Goal: Communication & Community: Answer question/provide support

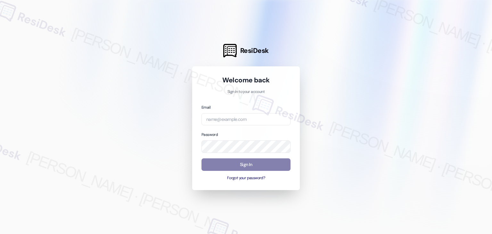
drag, startPoint x: 285, startPoint y: 76, endPoint x: 311, endPoint y: 60, distance: 30.6
click at [285, 76] on h1 "Welcome back" at bounding box center [246, 80] width 89 height 9
type input "[EMAIL_ADDRESS][DOMAIN_NAME]"
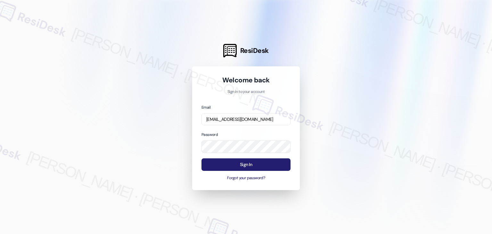
click at [265, 164] on button "Sign In" at bounding box center [246, 164] width 89 height 12
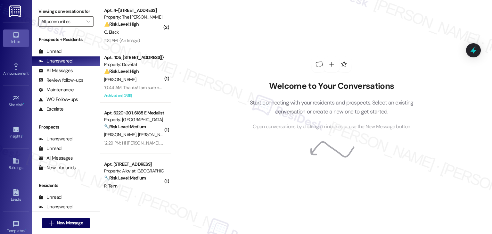
click at [214, 161] on div "Welcome to Your Conversations Start connecting with your residents and prospect…" at bounding box center [331, 117] width 321 height 234
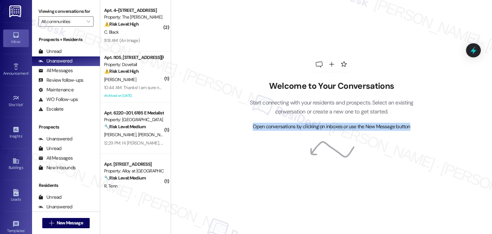
click at [214, 161] on div "Welcome to Your Conversations Start connecting with your residents and prospect…" at bounding box center [331, 117] width 321 height 234
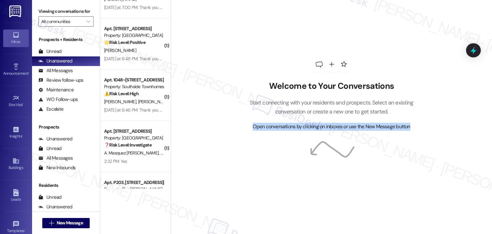
scroll to position [2375, 0]
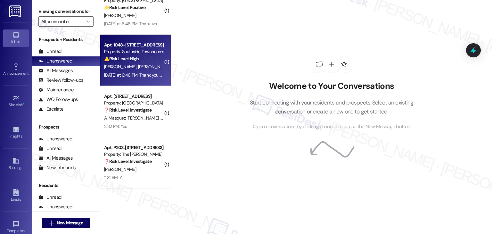
click at [133, 79] on div "Apt. 1048~[STREET_ADDRESS] Property: Southside Townhomes ⚠️ Risk Level: High Th…" at bounding box center [135, 60] width 70 height 51
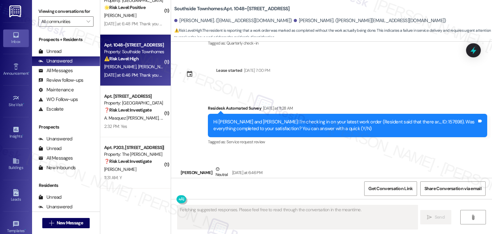
scroll to position [2642, 0]
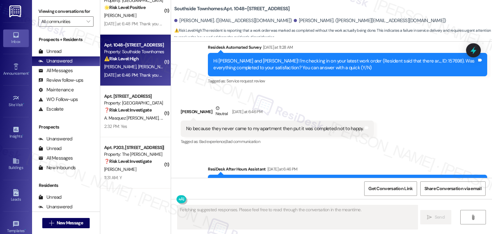
click at [411, 106] on div "Received via SMS [PERSON_NAME] Neutral [DATE] at 6:46 PM No because they never …" at bounding box center [331, 120] width 321 height 61
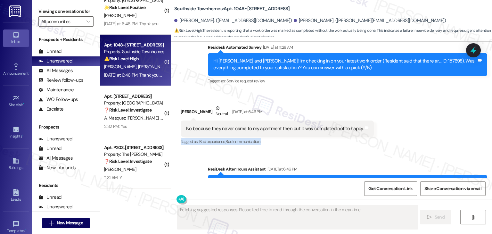
click at [411, 106] on div "Received via SMS [PERSON_NAME] Neutral [DATE] at 6:46 PM No because they never …" at bounding box center [331, 120] width 321 height 61
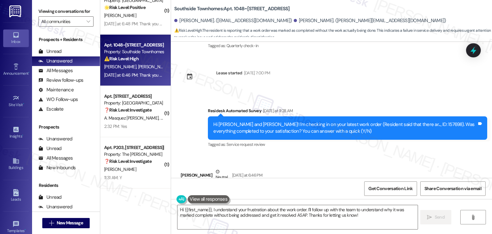
scroll to position [2578, 0]
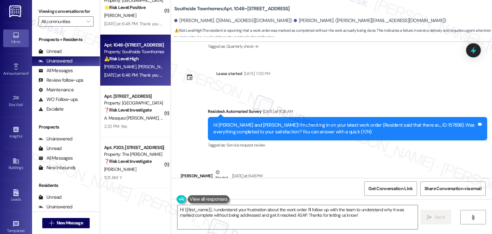
click at [409, 154] on div "Received via SMS [PERSON_NAME] Neutral [DATE] at 6:46 PM No because they never …" at bounding box center [331, 184] width 321 height 61
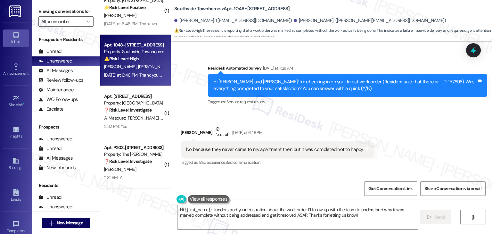
scroll to position [2610, 0]
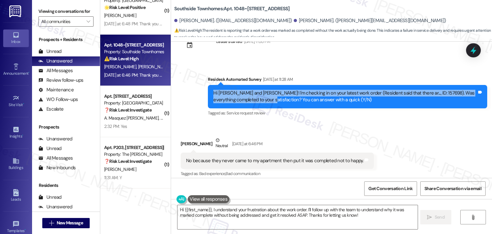
drag, startPoint x: 246, startPoint y: 65, endPoint x: 203, endPoint y: 57, distance: 43.8
click at [203, 71] on div "Survey, sent via SMS Residesk Automated Survey [DATE] at 11:28 AM Hi [PERSON_NA…" at bounding box center [347, 96] width 289 height 51
copy div "Hi [PERSON_NAME] and [PERSON_NAME]! I'm checking in on your latest work order (…"
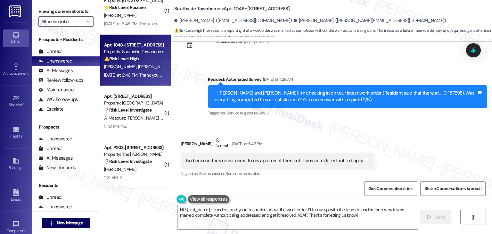
click at [292, 157] on div "No because they never came to my apartment then put it was completed not to hap…" at bounding box center [275, 160] width 178 height 7
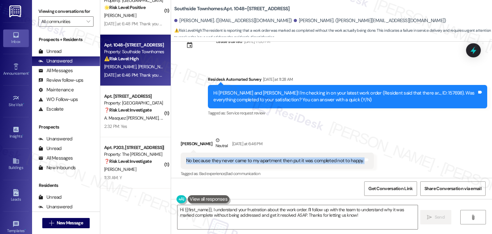
click at [292, 157] on div "No because they never came to my apartment then put it was completed not to hap…" at bounding box center [275, 160] width 178 height 7
copy div "No because they never came to my apartment then put it was completed not to hap…"
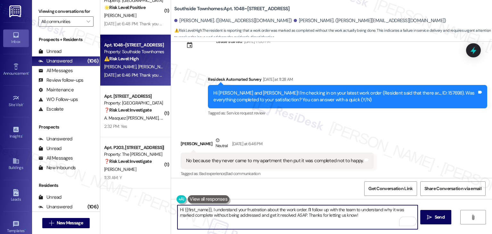
drag, startPoint x: 304, startPoint y: 209, endPoint x: 210, endPoint y: 208, distance: 94.2
click at [210, 208] on textarea "Hi {{first_name}}, I understand your frustration about the work order. I'll fol…" at bounding box center [298, 217] width 240 height 24
click at [297, 213] on textarea "Hi {{first_name}}, I understand your frustration about the work order. I'll fol…" at bounding box center [298, 217] width 240 height 24
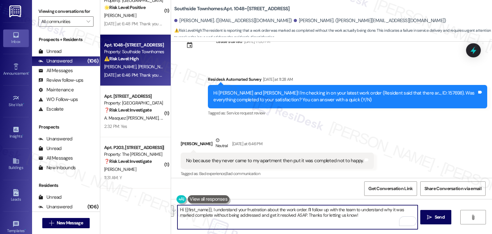
paste textarea "[PERSON_NAME], I understand your frustration about the work order. Can you shar…"
type textarea "Hi [PERSON_NAME], I understand your frustration about the work order. Can you s…"
click at [432, 215] on span " Send" at bounding box center [436, 217] width 20 height 7
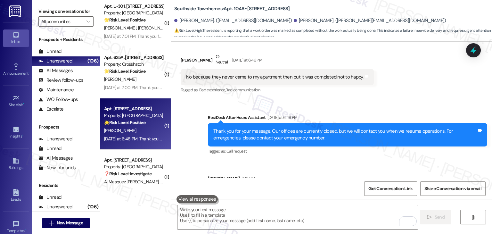
scroll to position [2311, 0]
click at [147, 143] on div "Apt. [STREET_ADDRESS] Property: [GEOGRAPHIC_DATA] 🌟 Risk Level: Positive The re…" at bounding box center [135, 124] width 70 height 51
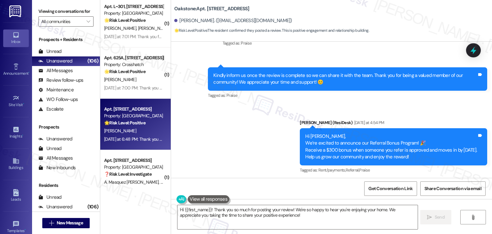
scroll to position [3475, 0]
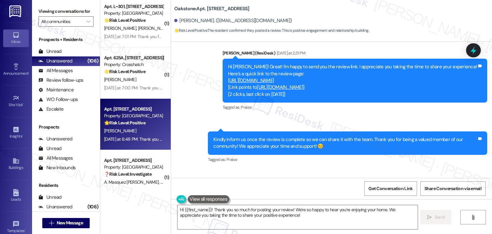
click at [274, 77] on link "[URL][DOMAIN_NAME]" at bounding box center [251, 80] width 46 height 6
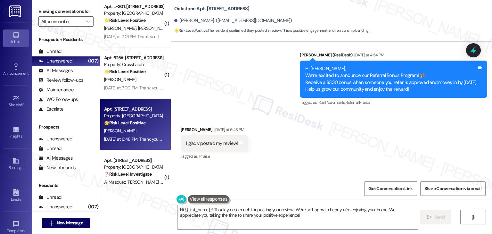
scroll to position [3636, 0]
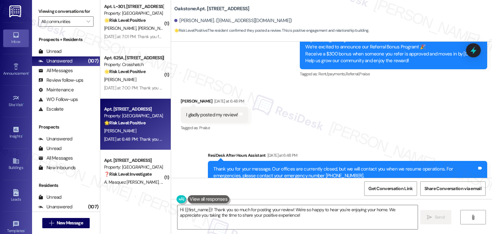
click at [205, 107] on div "I gladly posted my review! Tags and notes" at bounding box center [215, 115] width 68 height 16
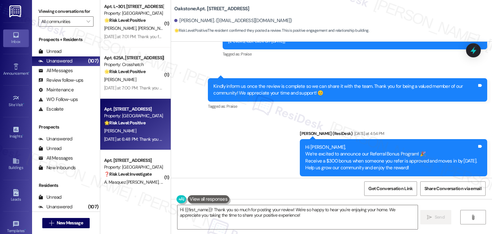
scroll to position [3508, 0]
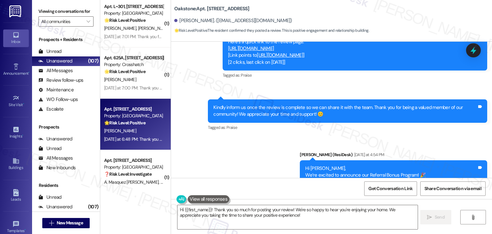
click at [288, 104] on div "Kindly inform us once the review is complete so we can share it with the team. …" at bounding box center [345, 111] width 264 height 14
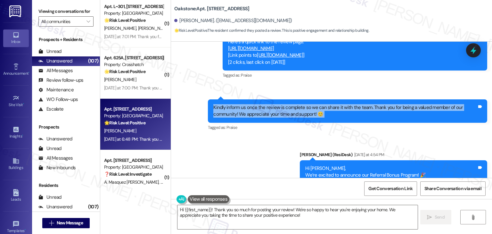
click at [288, 104] on div "Kindly inform us once the review is complete so we can share it with the team. …" at bounding box center [345, 111] width 264 height 14
copy div "Kindly inform us once the review is complete so we can share it with the team. …"
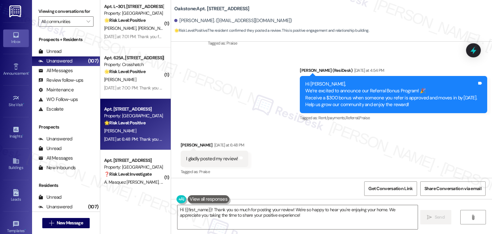
scroll to position [3604, 0]
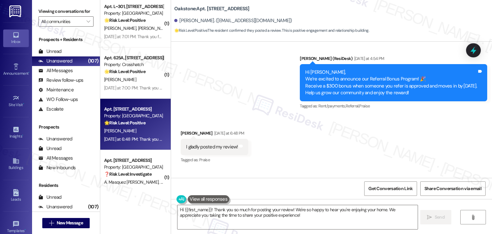
click at [216, 144] on div "I gladly posted my review!" at bounding box center [212, 147] width 52 height 7
copy div "I gladly posted my review! Tags and notes"
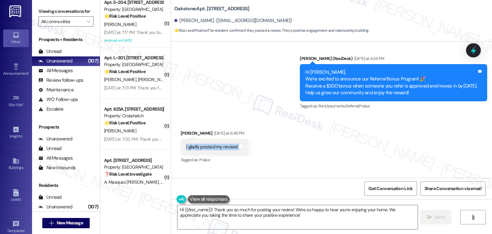
click at [181, 22] on div "[PERSON_NAME]. ([EMAIL_ADDRESS][DOMAIN_NAME])" at bounding box center [233, 20] width 118 height 7
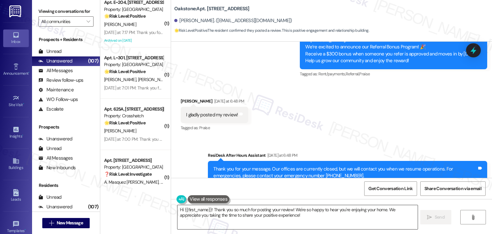
click at [258, 210] on textarea "Hi {{first_name}}! Thank you so much for posting your review! We're so happy to…" at bounding box center [298, 217] width 240 height 24
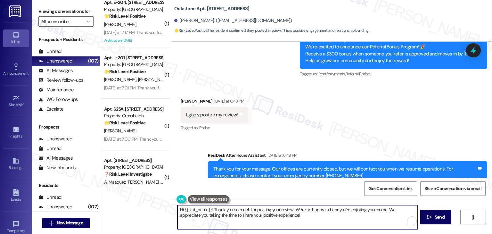
click at [258, 210] on textarea "Hi {{first_name}}! Thank you so much for posting your review! We're so happy to…" at bounding box center [298, 217] width 240 height 24
paste textarea "[PERSON_NAME], thank you so much for sharing your review—it’s wonderful! 🌟 We r…"
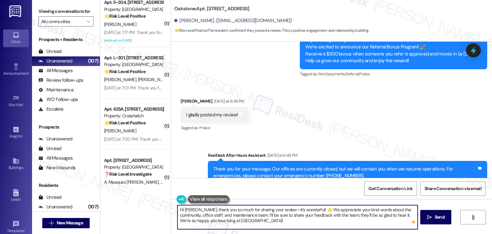
click at [253, 220] on textarea "Hi [PERSON_NAME], thank you so much for sharing your review—it’s wonderful! 🌟 W…" at bounding box center [298, 217] width 240 height 24
type textarea "Hi [PERSON_NAME], thank you so much for sharing your review—it’s wonderful! 🌟 W…"
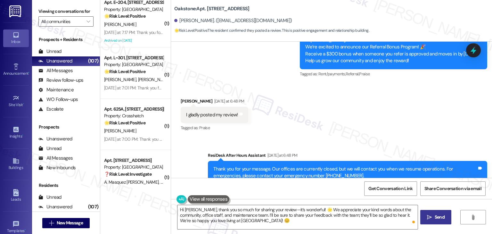
click at [437, 215] on span "Send" at bounding box center [440, 217] width 10 height 7
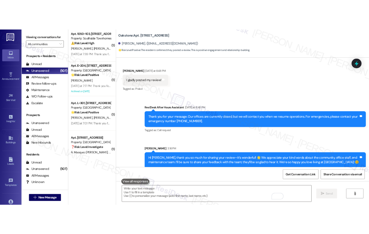
scroll to position [3593, 0]
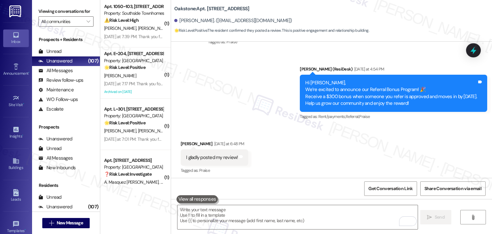
click at [396, 138] on div "Received via SMS [PERSON_NAME] [DATE] at 6:48 PM I gladly posted my review! Tag…" at bounding box center [331, 153] width 321 height 54
click at [336, 141] on div "Received via SMS [PERSON_NAME] [DATE] at 6:48 PM I gladly posted my review! Tag…" at bounding box center [331, 153] width 321 height 54
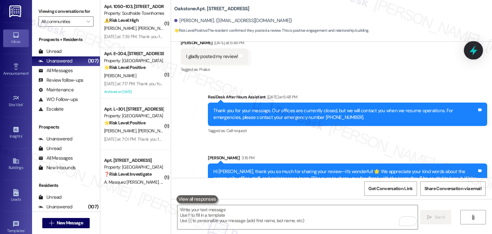
click at [478, 45] on icon at bounding box center [473, 50] width 11 height 11
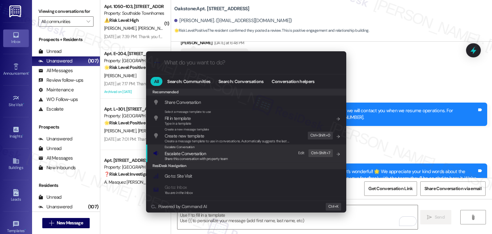
click at [203, 158] on span "Share this conversation with property team" at bounding box center [196, 158] width 63 height 4
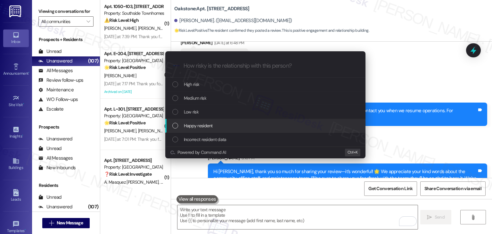
click at [178, 126] on div "Happy resident" at bounding box center [265, 125] width 187 height 7
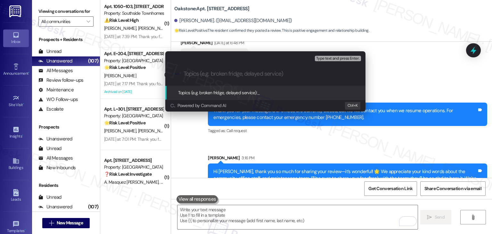
paste input "Resident Review Submitted – Positive Feedback"
drag, startPoint x: 254, startPoint y: 74, endPoint x: 233, endPoint y: 73, distance: 21.2
click at [233, 73] on input "Resident Review Submitted – Positive Feedback" at bounding box center [268, 73] width 169 height 7
type input "Resident Review - Positive Feedback"
click at [287, 77] on input "Resident Review - Positive Feedback" at bounding box center [268, 73] width 169 height 7
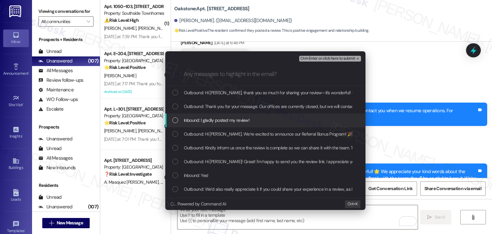
click at [175, 120] on div "List of options" at bounding box center [175, 120] width 6 height 6
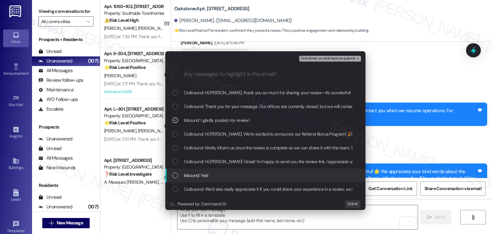
click at [170, 175] on div "Inbound: Yes!" at bounding box center [265, 176] width 200 height 14
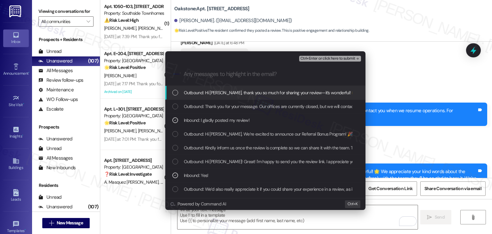
click at [336, 59] on span "Ctrl+Enter or click here to submit" at bounding box center [328, 58] width 55 height 4
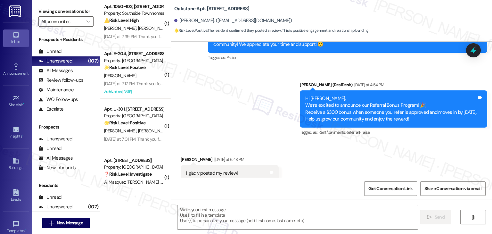
scroll to position [3574, 0]
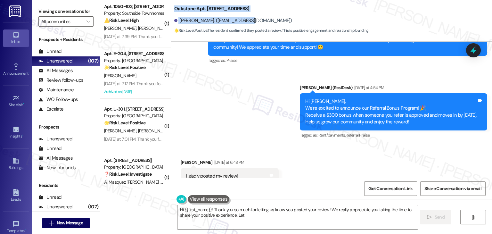
drag, startPoint x: 170, startPoint y: 9, endPoint x: 269, endPoint y: 16, distance: 99.0
click at [269, 16] on div "Oakstone: Apt. 3103, [STREET_ADDRESS] Dean. ([EMAIL_ADDRESS][DOMAIN_NAME]) 🌟 Ri…" at bounding box center [331, 18] width 321 height 32
copy div "Oakstone: Apt. 3103, [STREET_ADDRESS] Dean. ([EMAIL_ADDRESS][DOMAIN_NAME])"
type textarea "Hi {{first_name}}! Thank you so much for letting us know you posted your review…"
click at [397, 186] on span "Get Conversation Link" at bounding box center [391, 188] width 44 height 7
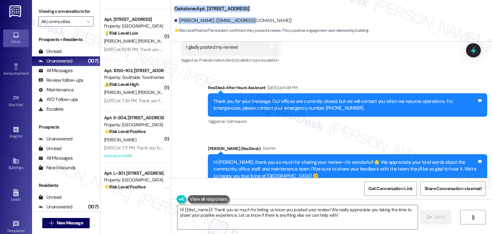
scroll to position [2215, 0]
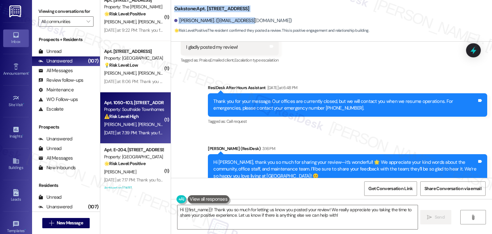
click at [139, 137] on div "Apt. 1050~[GEOGRAPHIC_DATA][STREET_ADDRESS] Property: Southside Townhomes ⚠️ Ri…" at bounding box center [135, 117] width 70 height 51
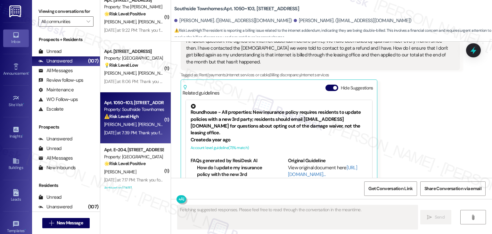
scroll to position [3567, 0]
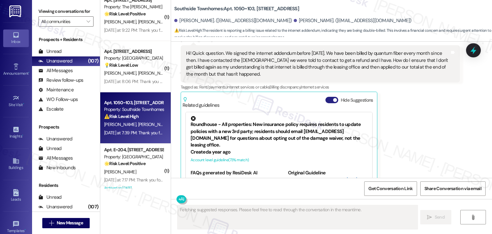
click at [327, 97] on button "Hide Suggestions" at bounding box center [332, 100] width 13 height 6
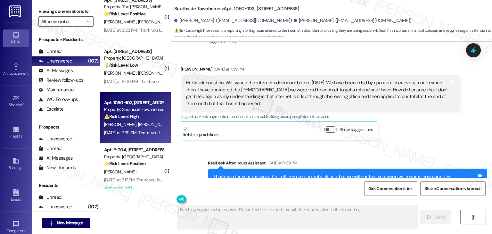
click at [407, 112] on div "Received via SMS [PERSON_NAME] [DATE] at 7:39 PM Hi! Quick question. We signed …" at bounding box center [320, 103] width 289 height 84
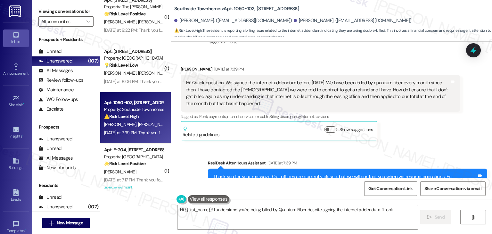
click at [407, 112] on div "Received via SMS [PERSON_NAME] [DATE] at 7:39 PM Hi! Quick question. We signed …" at bounding box center [320, 103] width 289 height 84
type textarea "Hi {{first_name}}! I understand you're being billed by Quantum Fiber despite si…"
click at [407, 112] on div "Received via SMS [PERSON_NAME] [DATE] at 7:39 PM Hi! Quick question. We signed …" at bounding box center [320, 103] width 289 height 84
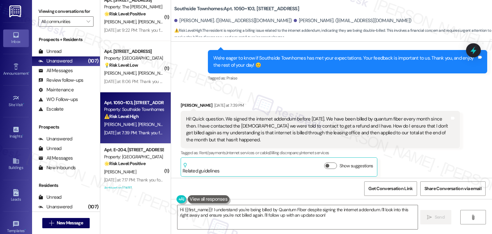
scroll to position [3474, 0]
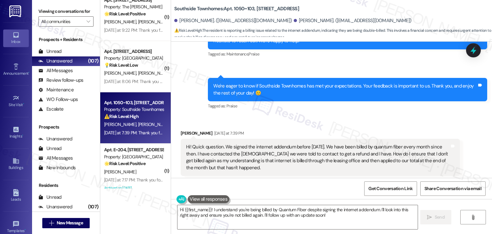
click at [276, 144] on div "Hi! Quick question. We signed the internet addendum before [DATE]. We have been…" at bounding box center [318, 158] width 264 height 28
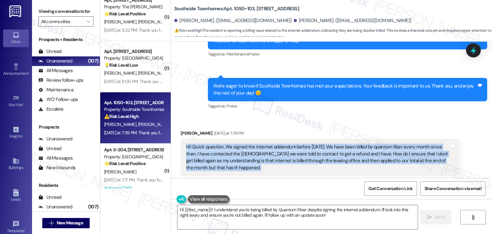
click at [276, 144] on div "Hi! Quick question. We signed the internet addendum before [DATE]. We have been…" at bounding box center [318, 158] width 264 height 28
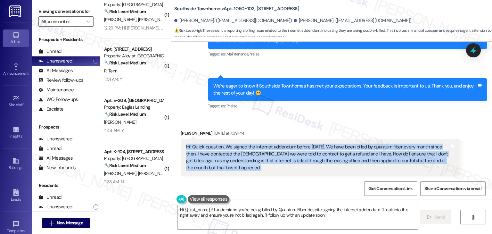
scroll to position [83, 0]
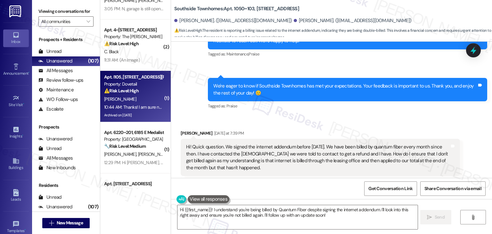
click at [137, 109] on div "10:44 AM: Thanks! I am sure no one was surprised. I believe that they were all …" at bounding box center [349, 107] width 490 height 6
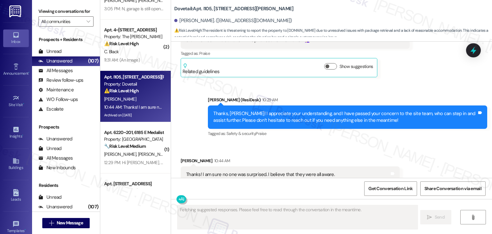
scroll to position [3218, 0]
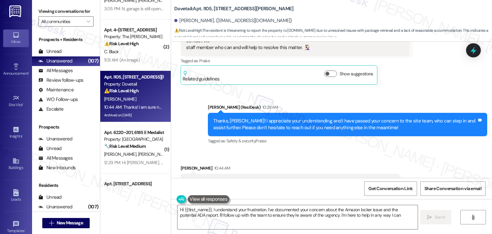
type textarea "Hi {{first_name}}, I understand your frustration. I've documented your concern …"
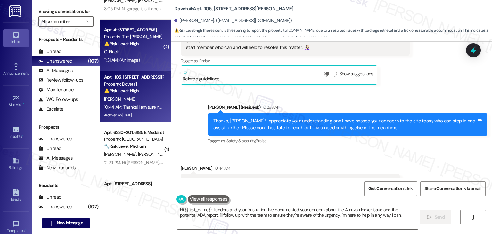
click at [150, 56] on div "11:31 AM: (An Image) 11:31 AM: (An Image)" at bounding box center [134, 60] width 61 height 8
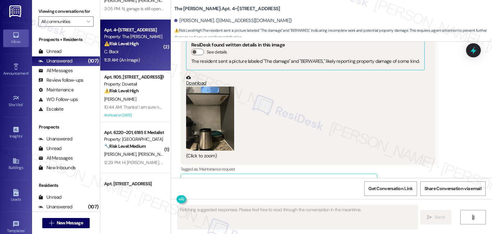
scroll to position [2782, 0]
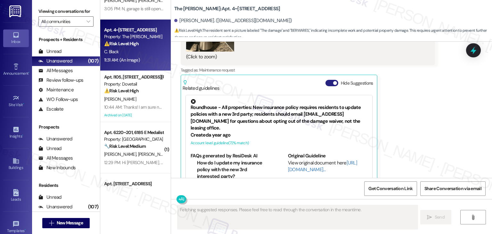
click at [328, 80] on button "Hide Suggestions" at bounding box center [332, 83] width 13 height 6
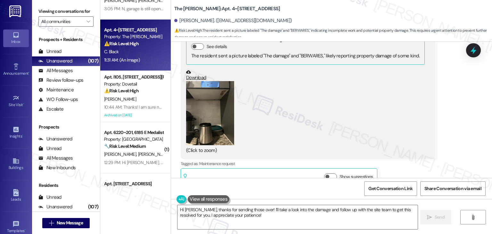
click at [220, 115] on button "Zoom image" at bounding box center [210, 113] width 48 height 64
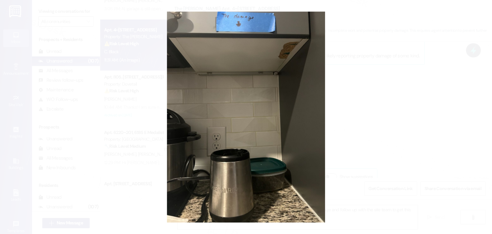
click at [221, 124] on button "Unzoom image" at bounding box center [246, 117] width 492 height 234
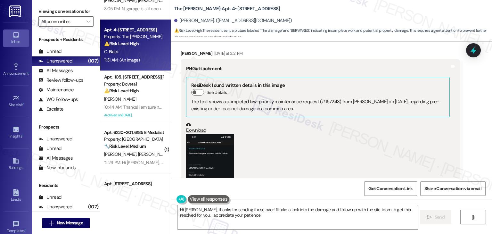
scroll to position [2400, 0]
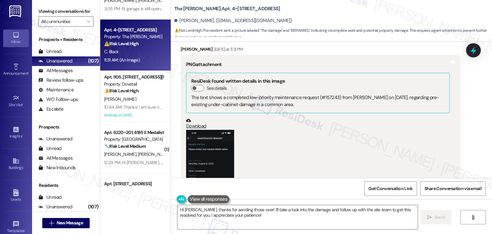
click at [224, 150] on button "Zoom image" at bounding box center [210, 182] width 48 height 104
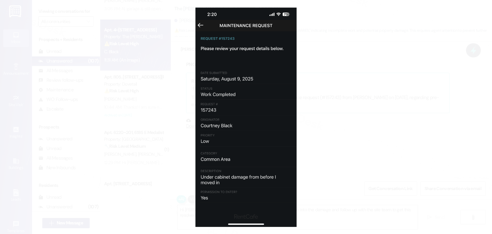
click at [249, 139] on button "Unzoom image" at bounding box center [246, 117] width 492 height 234
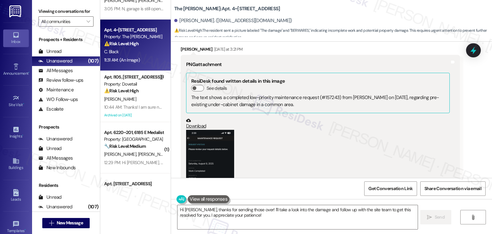
click at [273, 141] on div "(Click to zoom)" at bounding box center [318, 186] width 264 height 113
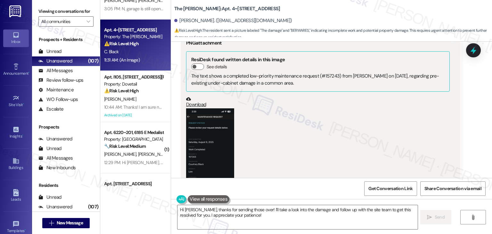
scroll to position [2432, 0]
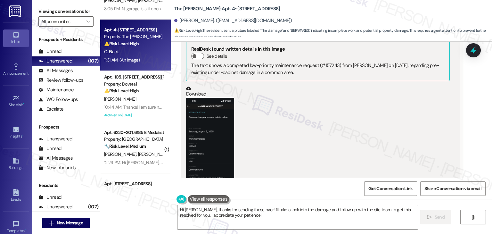
click at [229, 134] on button "Zoom image" at bounding box center [210, 150] width 48 height 104
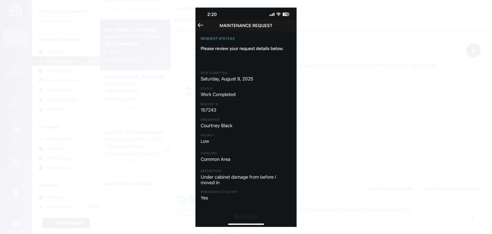
drag, startPoint x: 146, startPoint y: 148, endPoint x: 190, endPoint y: 148, distance: 43.6
click at [146, 148] on button "Unzoom image" at bounding box center [246, 117] width 492 height 234
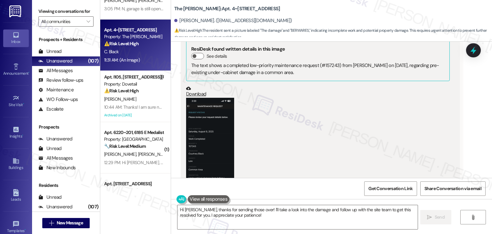
click at [310, 143] on div "(Click to zoom)" at bounding box center [318, 154] width 264 height 113
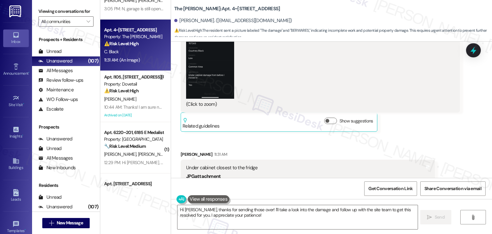
scroll to position [2560, 0]
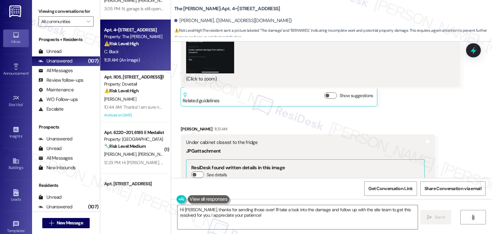
click at [319, 121] on div "Received via SMS [PERSON_NAME] 11:31 AM Under cabinet closest to the fridge JPG…" at bounding box center [308, 221] width 264 height 200
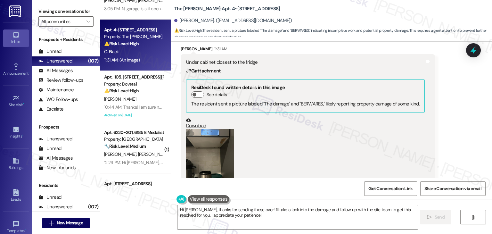
scroll to position [2656, 0]
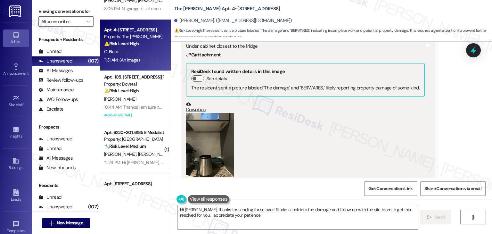
click at [221, 140] on button "Zoom image" at bounding box center [210, 145] width 48 height 64
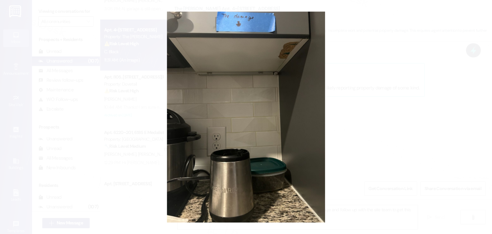
click at [348, 134] on button "Unzoom image" at bounding box center [246, 117] width 492 height 234
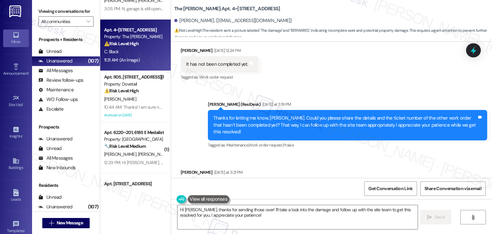
scroll to position [2272, 0]
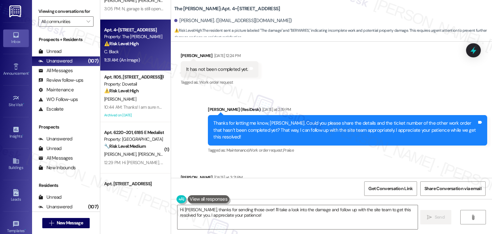
click at [319, 124] on div "Thanks for letting me know, [PERSON_NAME]. Could you please share the details a…" at bounding box center [345, 130] width 264 height 21
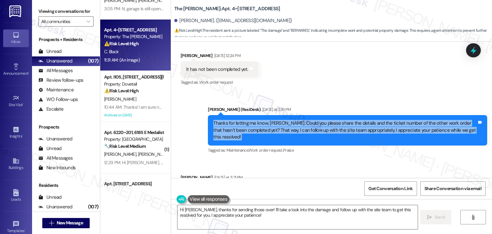
click at [319, 124] on div "Thanks for letting me know, [PERSON_NAME]. Could you please share the details a…" at bounding box center [345, 130] width 264 height 21
copy div "Thanks for letting me know, [PERSON_NAME]. Could you please share the details a…"
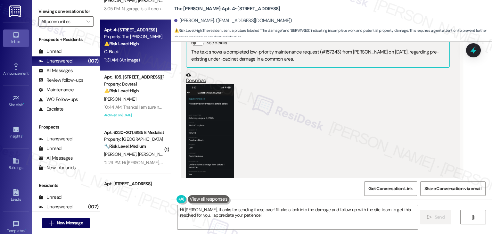
scroll to position [2464, 0]
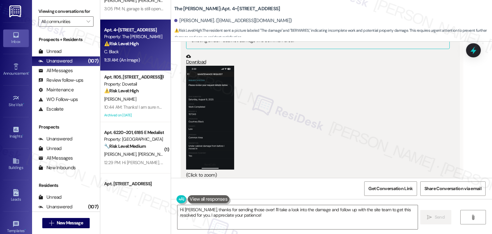
click at [213, 112] on button "Zoom image" at bounding box center [210, 118] width 48 height 104
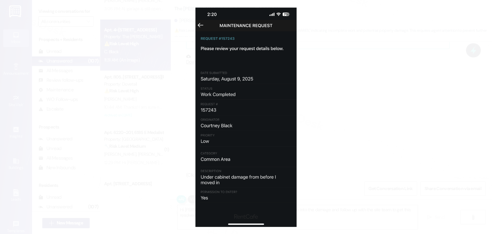
click at [364, 101] on button "Unzoom image" at bounding box center [246, 117] width 492 height 234
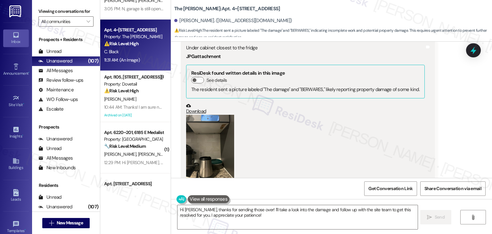
scroll to position [2656, 0]
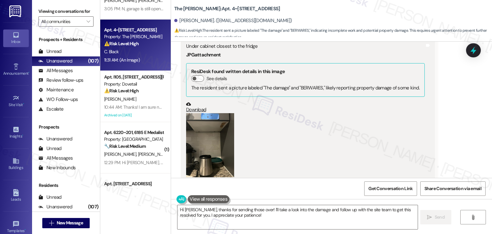
click at [219, 131] on button "Zoom image" at bounding box center [210, 145] width 48 height 64
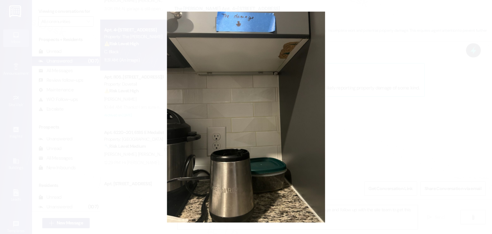
click at [282, 127] on button "Unzoom image" at bounding box center [246, 117] width 492 height 234
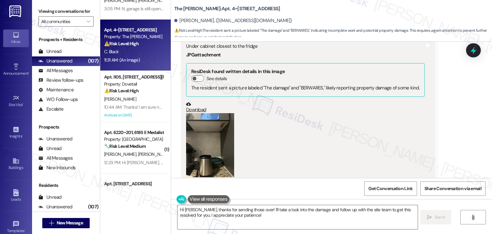
click at [198, 102] on link "Download" at bounding box center [305, 107] width 239 height 11
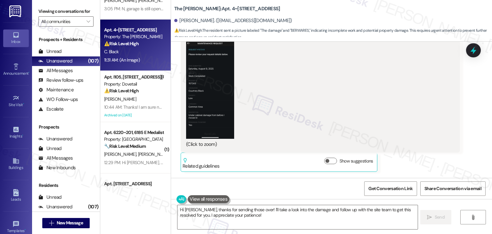
scroll to position [2400, 0]
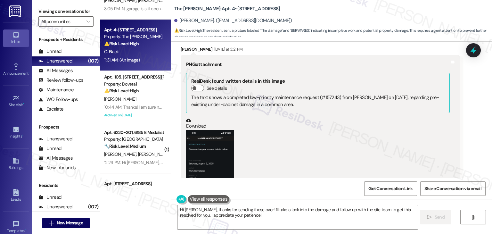
drag, startPoint x: 213, startPoint y: 90, endPoint x: 301, endPoint y: 90, distance: 88.4
click at [301, 94] on div "The text shows a completed low-priority maintenance request (#157243) from [PER…" at bounding box center [317, 101] width 253 height 14
copy div "under-cabinet damage in a common area."
click at [311, 196] on div "Get Conversation Link Share Conversation via email" at bounding box center [331, 188] width 321 height 21
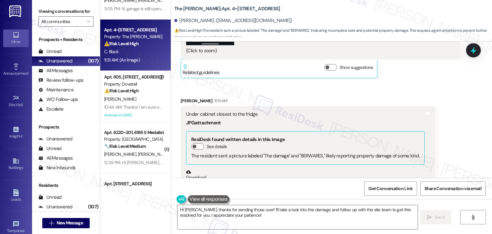
scroll to position [2624, 0]
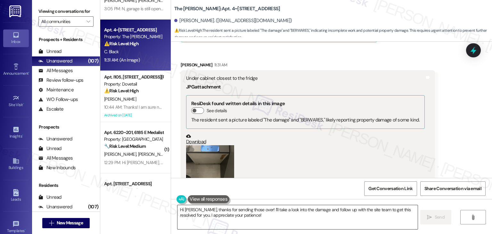
click at [262, 211] on textarea "Hi [PERSON_NAME], thanks for sending those over! I'll take a look into the dama…" at bounding box center [298, 217] width 240 height 24
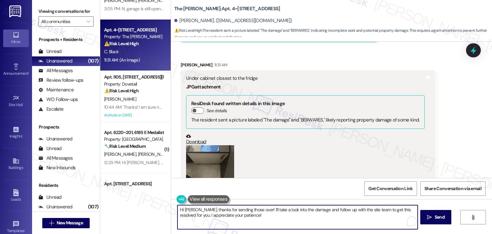
paste textarea "Thanks for sharing that, [PERSON_NAME]! I’ve noted the ticket number (157243) a…"
click at [295, 208] on textarea "Thanks for sharing that, [PERSON_NAME]! I’ve noted the ticket number (157243) a…" at bounding box center [298, 217] width 240 height 24
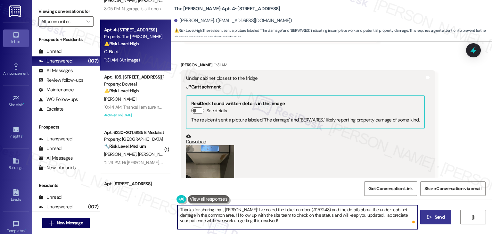
type textarea "Thanks for sharing that, [PERSON_NAME]! I’ve noted the ticket number (#157243) …"
click at [434, 214] on span "Send" at bounding box center [440, 217] width 12 height 7
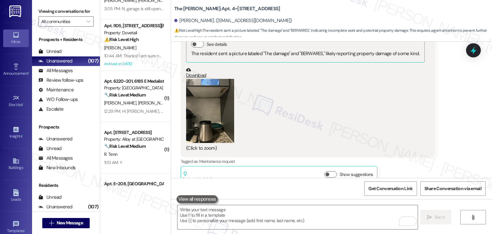
scroll to position [2747, 0]
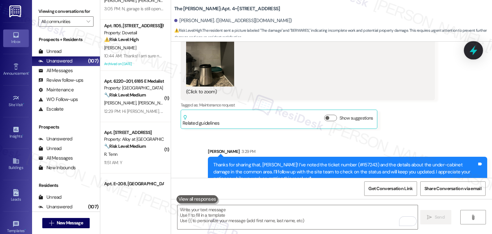
click at [470, 51] on icon at bounding box center [473, 50] width 11 height 11
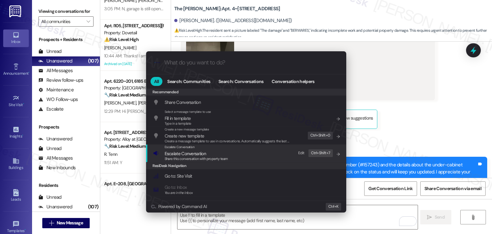
click at [195, 152] on span "Escalate Conversation" at bounding box center [185, 154] width 41 height 6
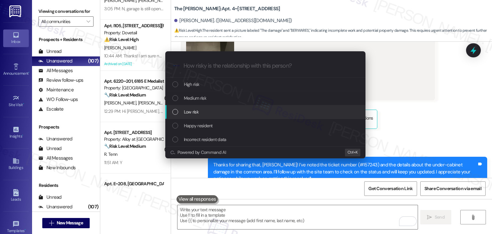
click at [176, 114] on div "Low risk" at bounding box center [265, 111] width 187 height 7
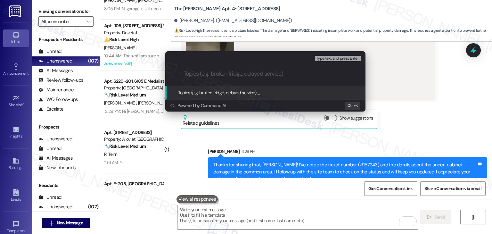
paste input "Follow-Up on Under-Cabinet Damage – Work Order #157243"
type input "Follow-Up on Under-Cabinet Damage – Work Order #157243"
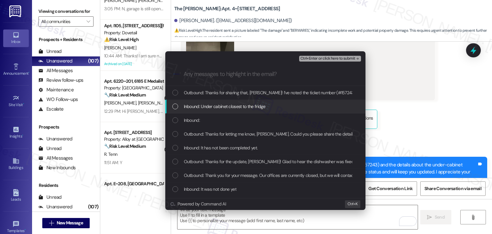
click at [174, 102] on div "Inbound: Under cabinet closest to the fridge" at bounding box center [265, 107] width 200 height 14
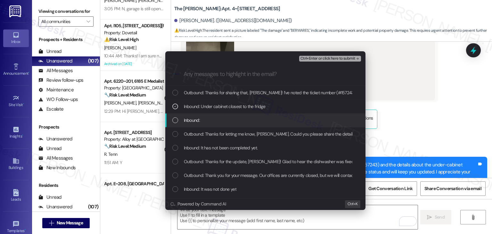
click at [174, 118] on div "List of options" at bounding box center [175, 120] width 6 height 6
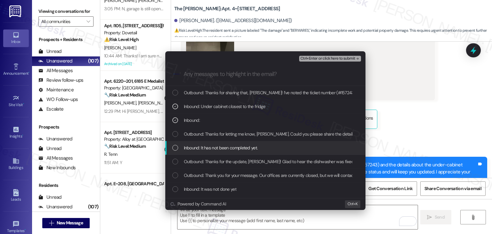
click at [177, 145] on div "List of options" at bounding box center [175, 148] width 6 height 6
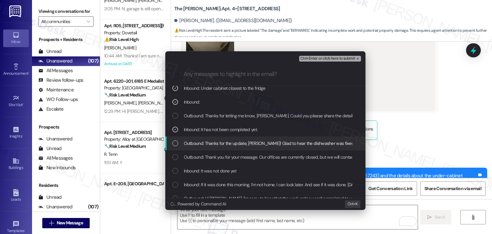
scroll to position [2791, 0]
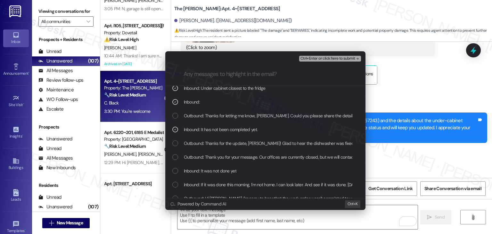
click at [329, 59] on span "Ctrl+Enter or click here to submit" at bounding box center [328, 58] width 55 height 4
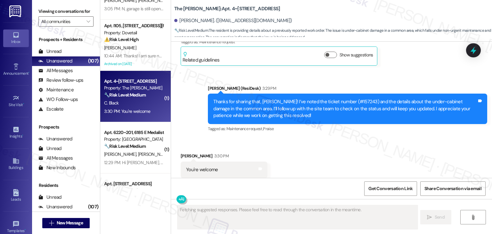
scroll to position [2810, 0]
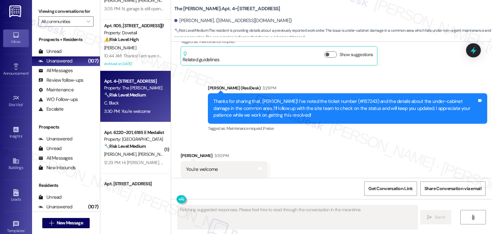
click at [368, 138] on div "Received via SMS [PERSON_NAME] 3:30 PM You're welcome Tags and notes Tagged as:…" at bounding box center [331, 165] width 321 height 54
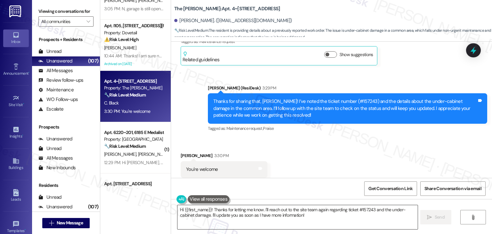
click at [246, 217] on textarea "Hi {{first_name}}! Thanks for letting me know. I'll reach out to the site team …" at bounding box center [298, 217] width 240 height 24
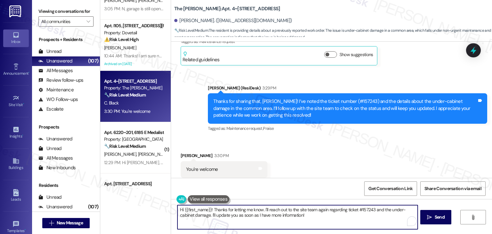
click at [246, 217] on textarea "Hi {{first_name}}! Thanks for letting me know. I'll reach out to the site team …" at bounding box center [298, 217] width 240 height 24
paste textarea "Should you have any questions or need help with anything else, please don't hes…"
click at [178, 208] on textarea "Should you have any questions or need help with anything else, please don't hes…" at bounding box center [298, 217] width 240 height 24
click at [178, 207] on textarea "Should you have any questions or need help with anything else, please don't hes…" at bounding box center [298, 217] width 240 height 24
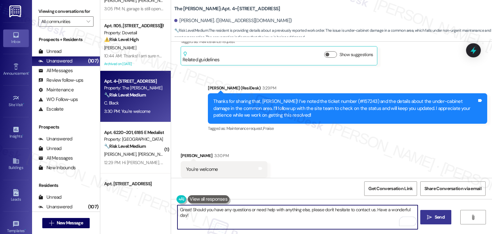
type textarea "Great! Should you have any questions or need help with anything else, please do…"
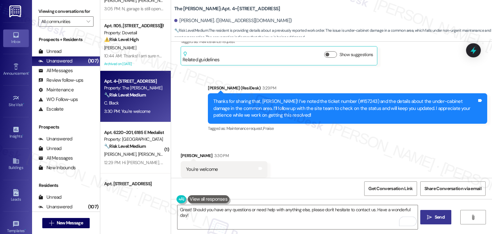
click at [435, 219] on span "Send" at bounding box center [440, 217] width 10 height 7
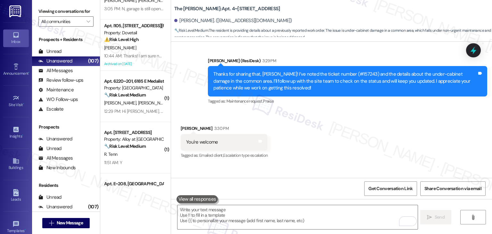
scroll to position [2855, 0]
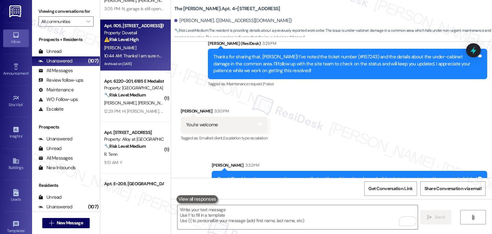
click at [146, 62] on div "Archived on [DATE]" at bounding box center [134, 64] width 61 height 8
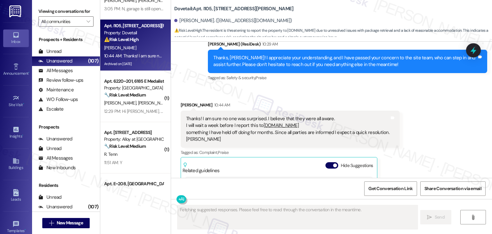
scroll to position [3314, 0]
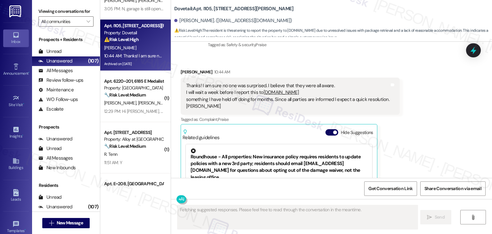
click at [415, 102] on div "Received [STREET_ADDRESS][PERSON_NAME]:44 AM Thanks! I am sure no one was surpr…" at bounding box center [331, 147] width 321 height 187
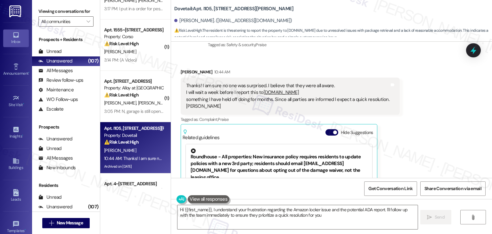
type textarea "Hi {{first_name}}, I understand your frustration regarding the Amazon locker is…"
click at [326, 129] on button "Hide Suggestions" at bounding box center [332, 132] width 13 height 6
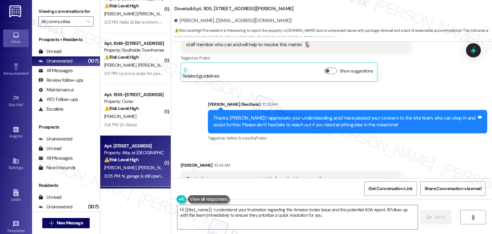
scroll to position [0, 0]
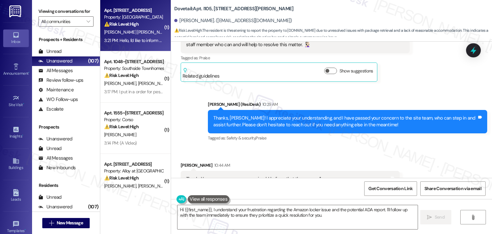
click at [140, 42] on div "3:21 PM: Hello, I'd like to inform you that the air conditioning in apartment […" at bounding box center [212, 40] width 217 height 6
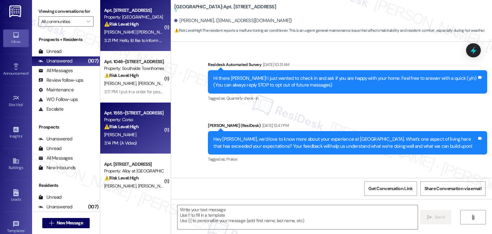
scroll to position [1349, 0]
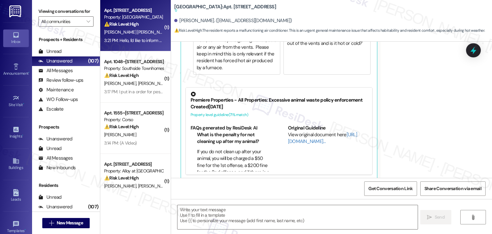
type textarea "Fetching suggested responses. Please feel free to read through the conversation…"
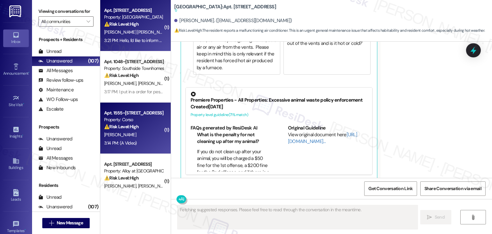
click at [153, 127] on div "⚠️ Risk Level: High The resident reports a malfunctioning washing machine that …" at bounding box center [133, 126] width 59 height 7
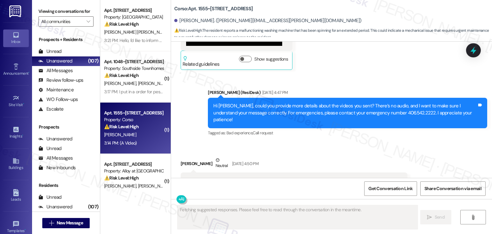
scroll to position [4728, 0]
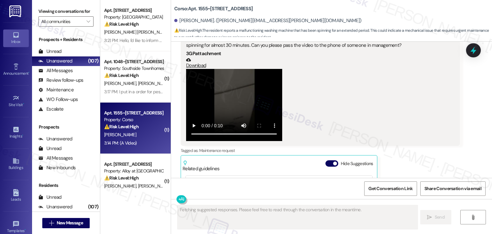
click at [405, 131] on div "[PERSON_NAME] Question 3:14 PM Hey [PERSON_NAME], the washing machine in 305 is…" at bounding box center [320, 144] width 279 height 248
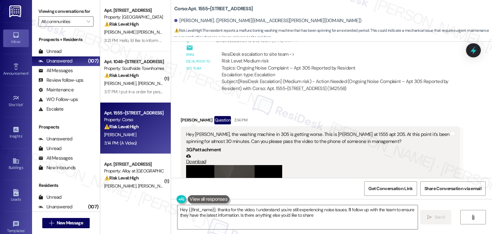
type textarea "Hey {{first_name}}, thanks for the video. I understand you're still experiencin…"
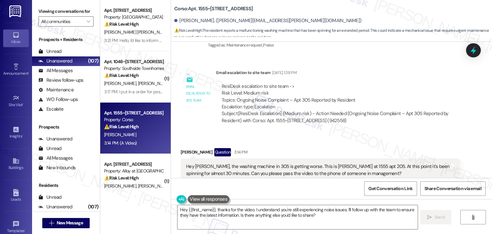
click at [395, 148] on div "[PERSON_NAME] Question 3:14 PM" at bounding box center [320, 153] width 279 height 10
click at [389, 148] on div "[PERSON_NAME] Question 3:14 PM" at bounding box center [320, 153] width 279 height 10
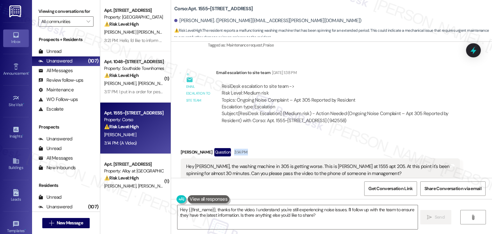
click at [389, 148] on div "[PERSON_NAME] Question 3:14 PM" at bounding box center [320, 153] width 279 height 10
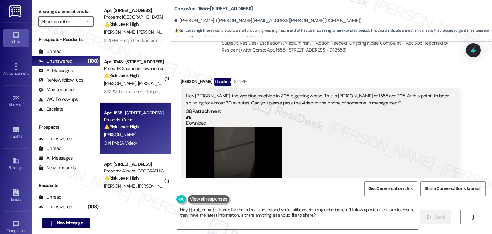
scroll to position [4664, 0]
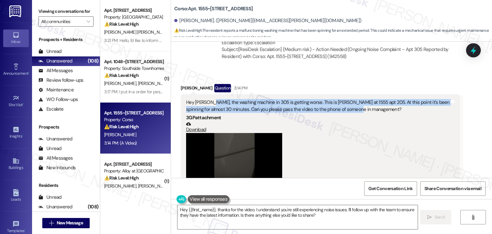
drag, startPoint x: 354, startPoint y: 81, endPoint x: 205, endPoint y: 74, distance: 148.9
click at [205, 99] on div "Hey [PERSON_NAME], the washing machine in 305 is getting worse. This is [PERSON…" at bounding box center [318, 106] width 264 height 14
copy div "the washing machine in 305 is getting worse. This is [PERSON_NAME] at 1555 apt …"
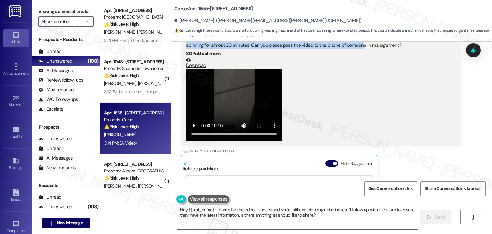
scroll to position [4793, 0]
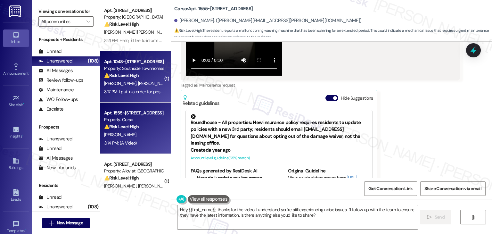
click at [150, 98] on div "Apt. 1048~[STREET_ADDRESS] Property: Southside Townhomes ⚠️ Risk Level: High Th…" at bounding box center [135, 76] width 70 height 51
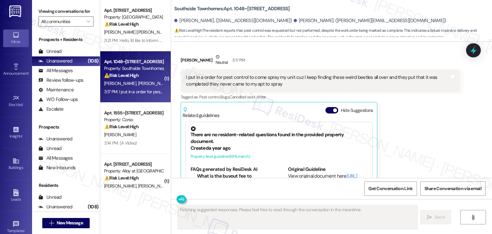
scroll to position [2883, 0]
click at [328, 107] on button "Hide Suggestions" at bounding box center [332, 110] width 13 height 6
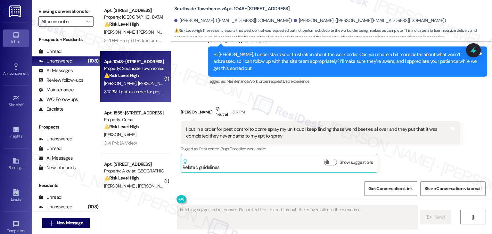
scroll to position [2789, 0]
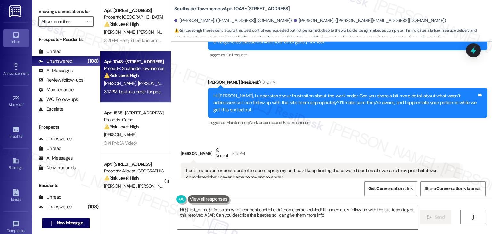
type textarea "Hi {{first_name}}, I'm so sorry to hear pest control didn't come as scheduled! …"
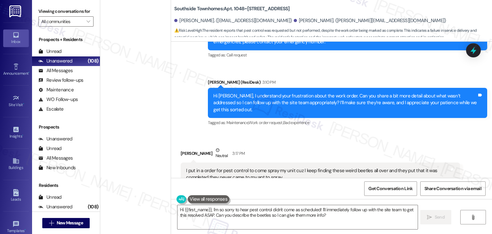
scroll to position [2375, 0]
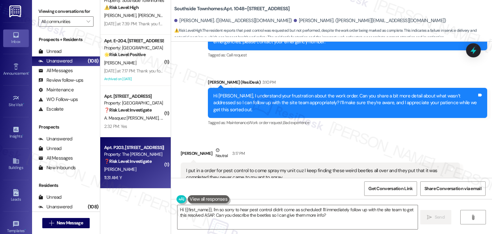
click at [127, 171] on div "[PERSON_NAME]" at bounding box center [134, 169] width 61 height 8
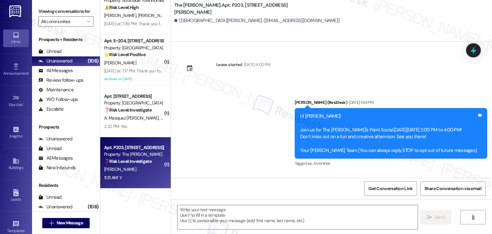
scroll to position [2862, 0]
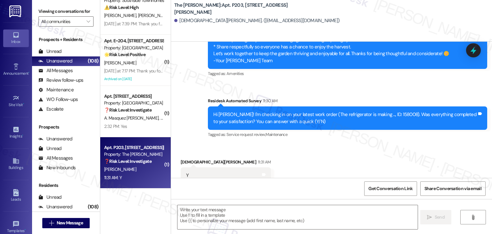
type textarea "Fetching suggested responses. Please feel free to read through the conversation…"
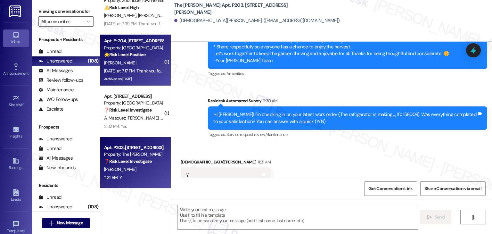
click at [142, 73] on div "[DATE] at 7:17 PM: Thank you for your message. Our offices are currently closed…" at bounding box center [299, 71] width 391 height 6
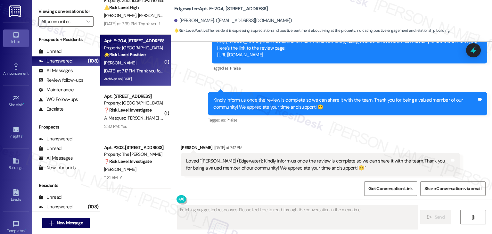
scroll to position [2087, 0]
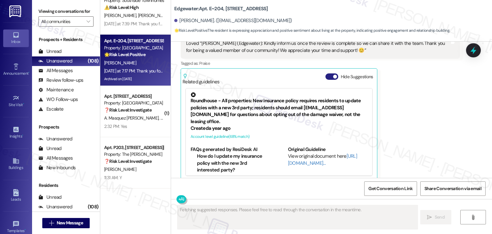
click at [326, 73] on button "Hide Suggestions" at bounding box center [332, 76] width 13 height 6
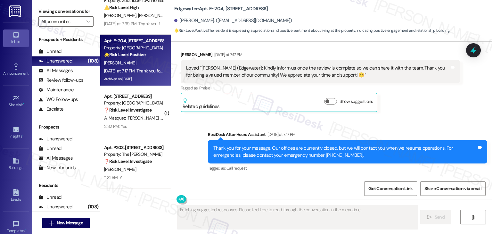
scroll to position [2054, 0]
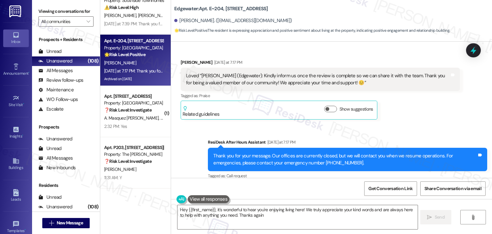
type textarea "Hey {{first_name}}, it's wonderful to hear you're enjoying living here! We trul…"
click at [413, 112] on div "Received via SMS [PERSON_NAME] [DATE] at 7:17 PM Loved “[PERSON_NAME] ([GEOGRAP…" at bounding box center [320, 89] width 289 height 70
click at [413, 112] on div "[PERSON_NAME] [DATE] at 7:17 PM Loved “[PERSON_NAME] ([GEOGRAPHIC_DATA]): Kindl…" at bounding box center [320, 89] width 279 height 61
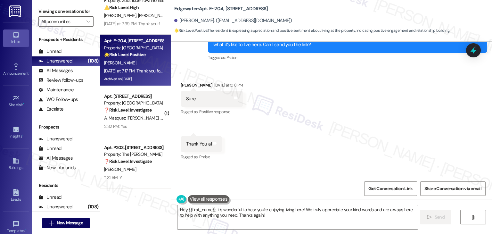
scroll to position [1606, 0]
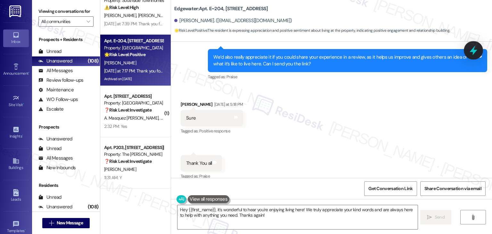
click at [474, 45] on div at bounding box center [473, 50] width 19 height 18
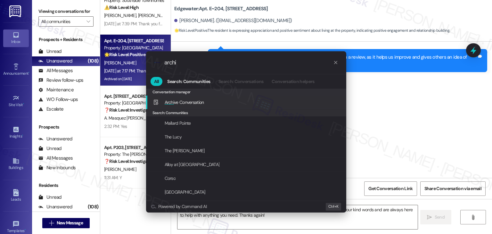
type input "archi"
click at [206, 104] on div "Archi ve Conversation Add shortcut" at bounding box center [246, 102] width 187 height 7
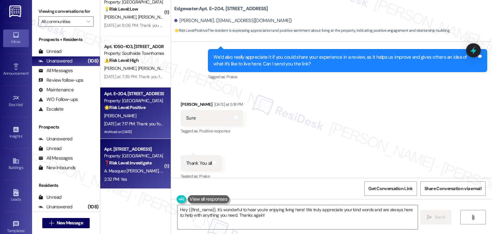
scroll to position [2311, 0]
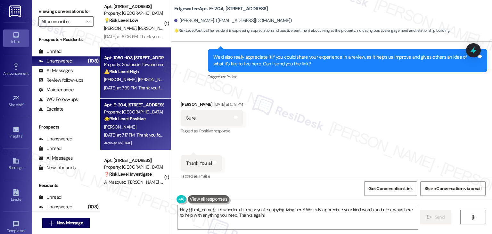
click at [144, 89] on div "[DATE] at 7:39 PM: Thank you for your message. Our offices are currently closed…" at bounding box center [282, 88] width 356 height 6
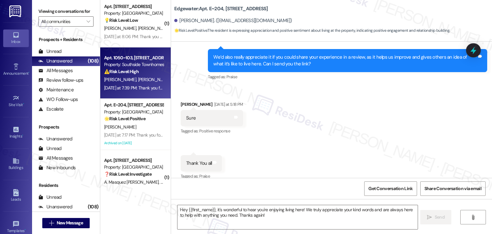
type textarea "Fetching suggested responses. Please feel free to read through the conversation…"
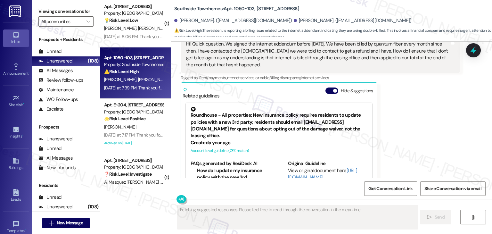
scroll to position [3570, 0]
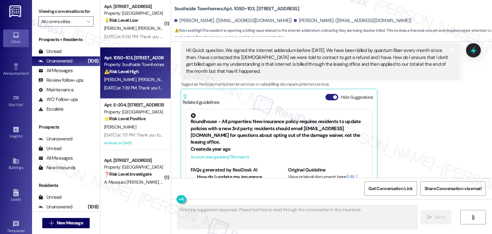
click at [326, 94] on button "Hide Suggestions" at bounding box center [332, 97] width 13 height 6
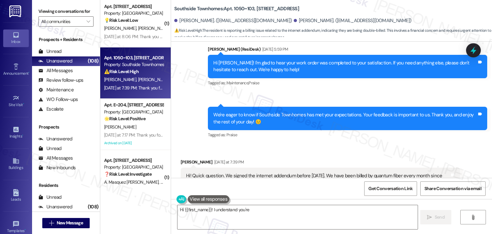
scroll to position [3442, 0]
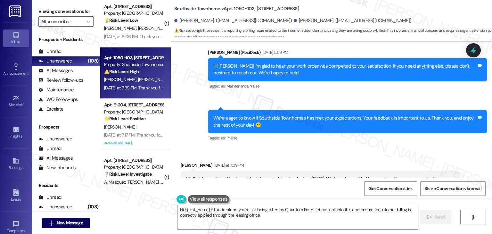
click at [353, 147] on div "Received via SMS [PERSON_NAME] [DATE] at 7:39 PM Hi! Quick question. We signed …" at bounding box center [331, 194] width 321 height 94
type textarea "Hi {{first_name}}! I understand you're still being billed by Quantum Fiber. Let…"
click at [353, 147] on div "Received via SMS [PERSON_NAME] [DATE] at 7:39 PM Hi! Quick question. We signed …" at bounding box center [331, 194] width 321 height 94
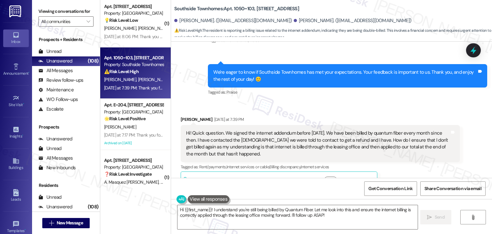
scroll to position [3506, 0]
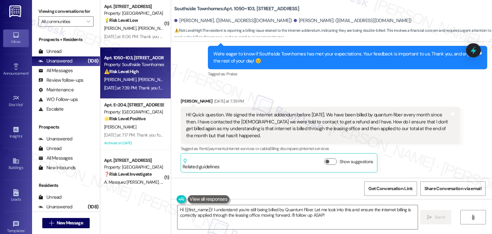
click at [224, 113] on div "Hi! Quick question. We signed the internet addendum before [DATE]. We have been…" at bounding box center [320, 125] width 279 height 37
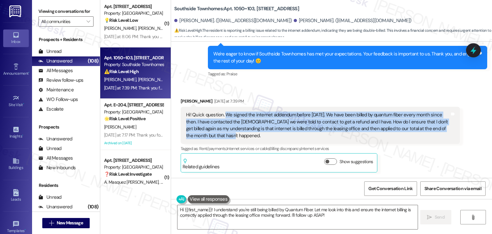
drag, startPoint x: 222, startPoint y: 110, endPoint x: 221, endPoint y: 88, distance: 21.2
click at [221, 112] on div "Hi! Quick question. We signed the internet addendum before [DATE]. We have been…" at bounding box center [318, 126] width 264 height 28
copy div "We signed the internet addendum before [DATE]. We have been billed by quantum f…"
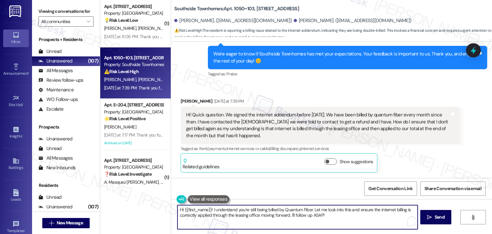
drag, startPoint x: 310, startPoint y: 211, endPoint x: 210, endPoint y: 209, distance: 100.0
click at [210, 209] on textarea "Hi {{first_name}}! I understand you're still being billed by Quantum Fiber. Let…" at bounding box center [298, 217] width 240 height 24
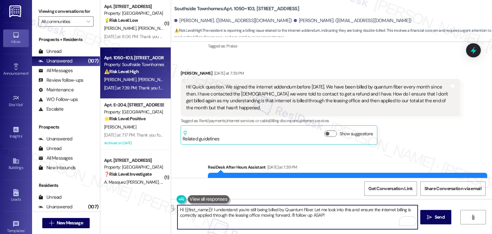
scroll to position [3538, 0]
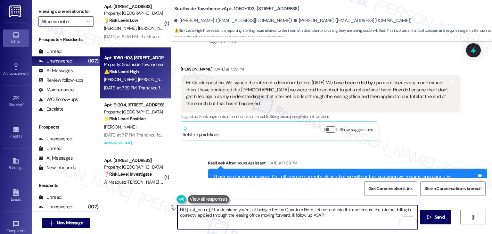
click at [230, 216] on textarea "Hi {{first_name}}! I understand you're still being billed by Quantum Fiber. Let…" at bounding box center [298, 217] width 240 height 24
paste textarea "Taylyyn, thanks for reaching out! I understand how frustrating it must be to ke…"
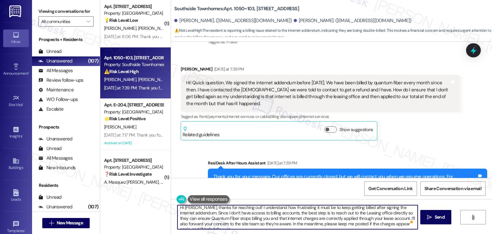
scroll to position [0, 0]
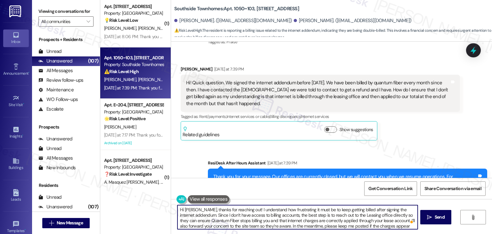
click at [191, 209] on textarea "Hi Taylyyn, thanks for reaching out! I understand how frustrating it must be to…" at bounding box center [298, 217] width 240 height 24
type textarea "Hi Taylynn, thanks for reaching out! I understand how frustrating it must be to…"
click at [280, 187] on div "Get Conversation Link Share Conversation via email" at bounding box center [331, 188] width 321 height 21
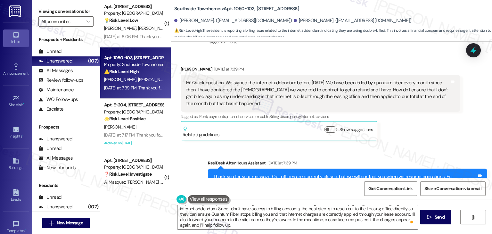
scroll to position [7, 0]
click at [434, 217] on span "Send" at bounding box center [440, 217] width 12 height 7
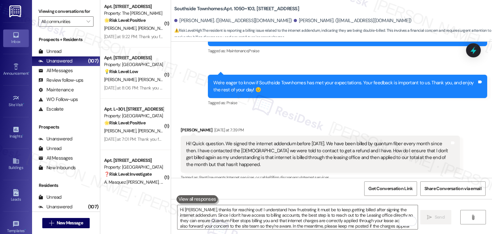
scroll to position [3603, 0]
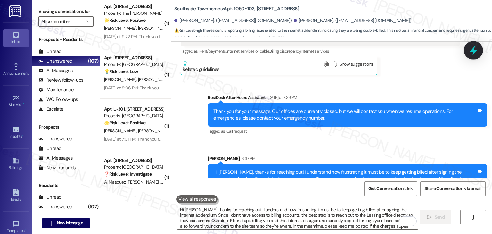
click at [469, 53] on icon at bounding box center [473, 50] width 11 height 11
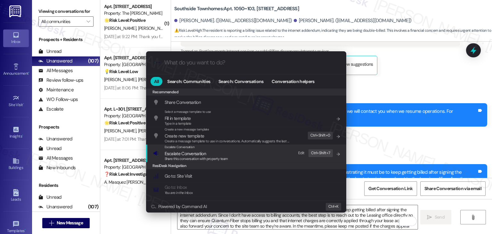
click at [170, 154] on span "Escalate Conversation" at bounding box center [185, 154] width 41 height 6
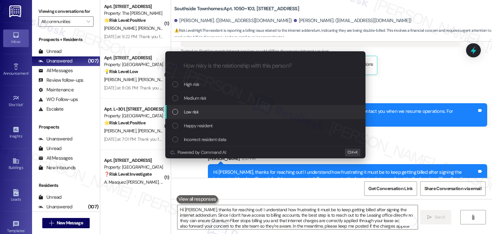
click at [177, 112] on div "List of options" at bounding box center [175, 112] width 6 height 6
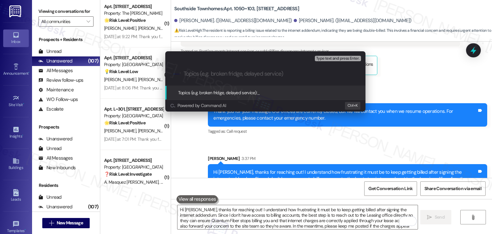
paste input "Internet Billing Issue – Quantum Fiber Charges After Addendum"
type input "Internet Billing Issue – Quantum Fiber Charges After Addendum"
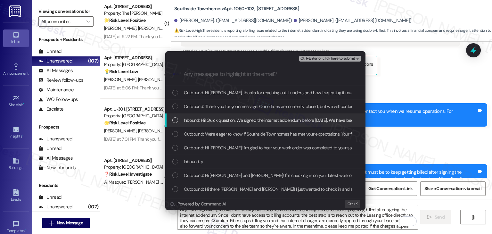
click at [177, 120] on div "List of options" at bounding box center [175, 120] width 6 height 6
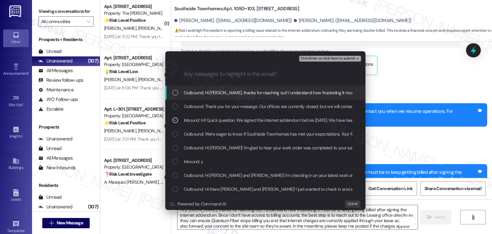
click at [328, 58] on span "Ctrl+Enter or click here to submit" at bounding box center [328, 58] width 55 height 4
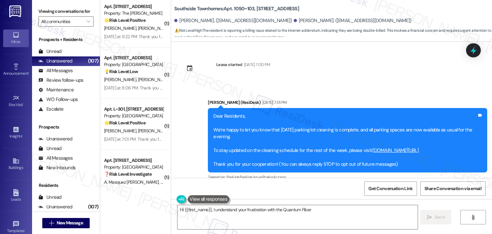
scroll to position [3570, 0]
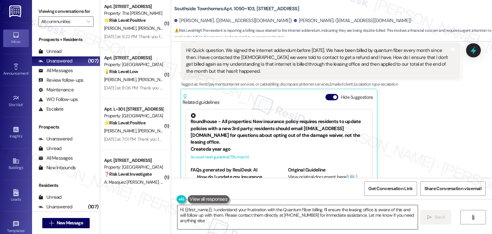
type textarea "Hi {{first_name}}, I understand your frustration with the Quantum Fiber billing…"
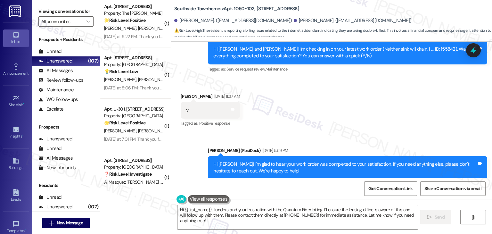
scroll to position [3346, 0]
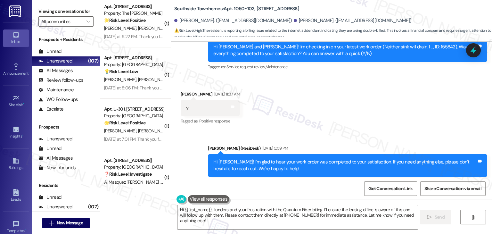
click at [380, 93] on div "Received via SMS Taylynn Anderson Jul 30, 2025 at 11:37 AM y Tags and notes Tag…" at bounding box center [331, 103] width 321 height 54
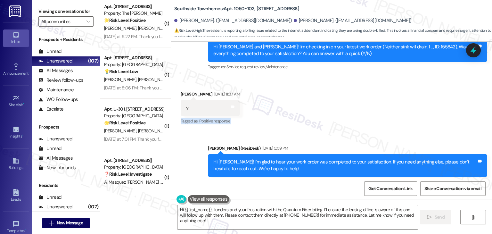
click at [380, 93] on div "Received via SMS Taylynn Anderson Jul 30, 2025 at 11:37 AM y Tags and notes Tag…" at bounding box center [331, 103] width 321 height 54
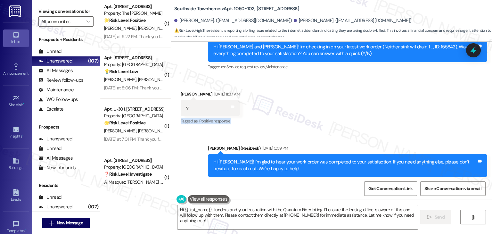
click at [380, 93] on div "Received via SMS Taylynn Anderson Jul 30, 2025 at 11:37 AM y Tags and notes Tag…" at bounding box center [331, 103] width 321 height 54
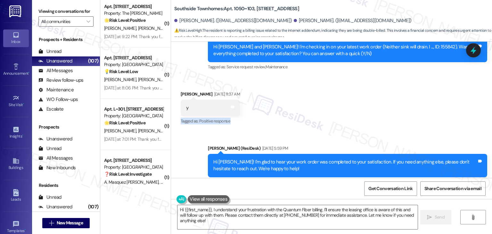
click at [380, 93] on div "Received via SMS Taylynn Anderson Jul 30, 2025 at 11:37 AM y Tags and notes Tag…" at bounding box center [331, 103] width 321 height 54
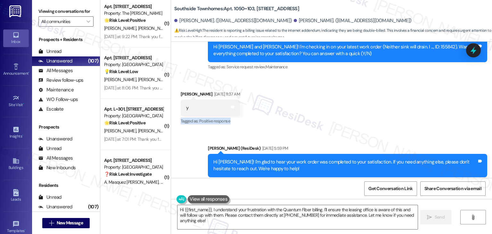
click at [380, 93] on div "Received via SMS Taylynn Anderson Jul 30, 2025 at 11:37 AM y Tags and notes Tag…" at bounding box center [331, 103] width 321 height 54
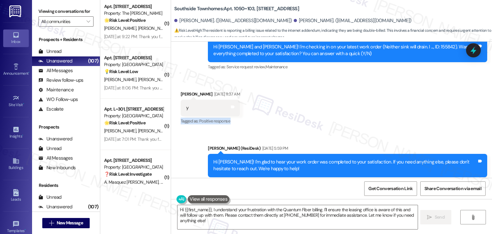
click at [380, 93] on div "Received via SMS Taylynn Anderson Jul 30, 2025 at 11:37 AM y Tags and notes Tag…" at bounding box center [331, 103] width 321 height 54
